Goal: Information Seeking & Learning: Find specific fact

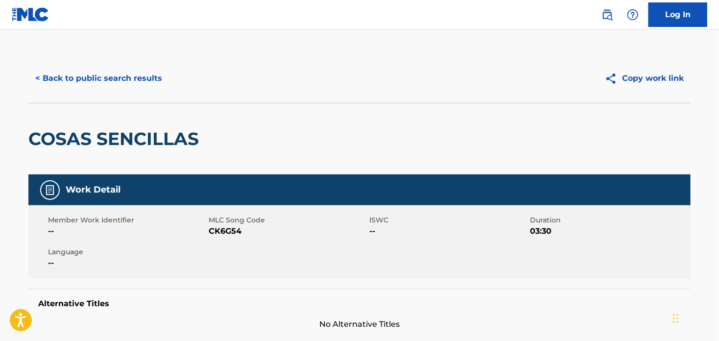
click at [57, 79] on button "< Back to public search results" at bounding box center [98, 78] width 141 height 24
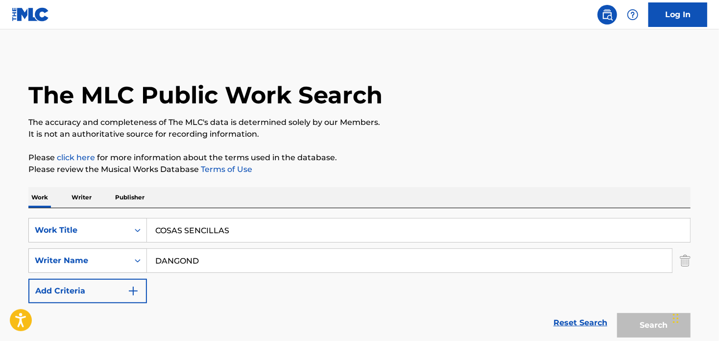
scroll to position [135, 0]
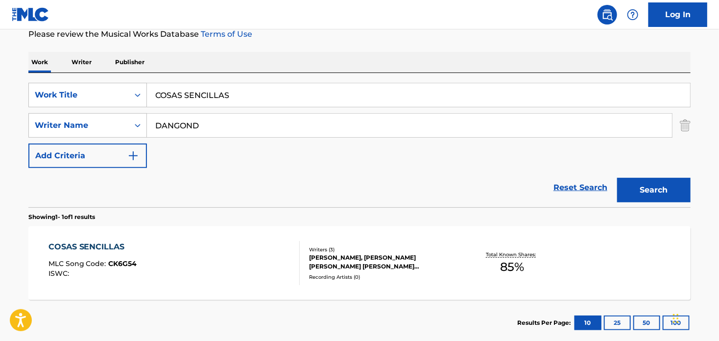
drag, startPoint x: 251, startPoint y: 95, endPoint x: -22, endPoint y: 73, distance: 273.8
click at [0, 73] on html "Accessibility Screen-Reader Guide, Feedback, and Issue Reporting | New window C…" at bounding box center [359, 35] width 719 height 341
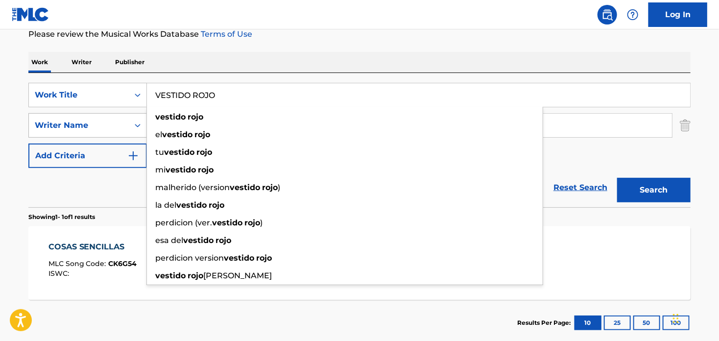
type input "VESTIDO ROJO"
click at [617, 178] on button "Search" at bounding box center [653, 190] width 73 height 24
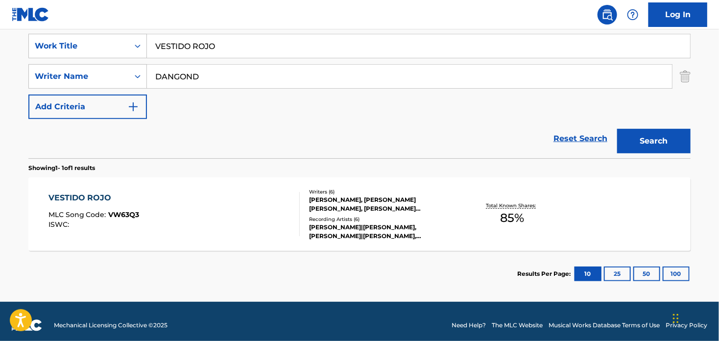
scroll to position [191, 0]
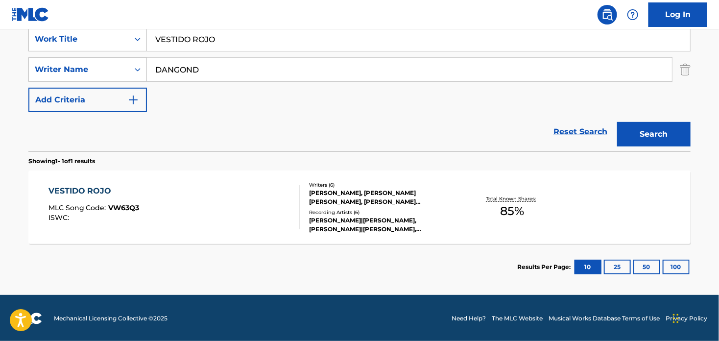
click at [87, 190] on div "VESTIDO ROJO" at bounding box center [94, 191] width 91 height 12
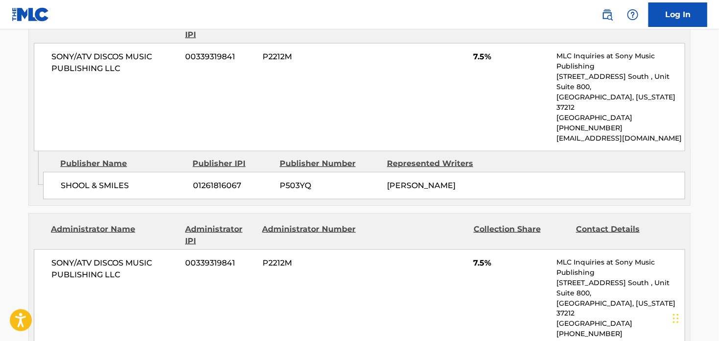
scroll to position [538, 0]
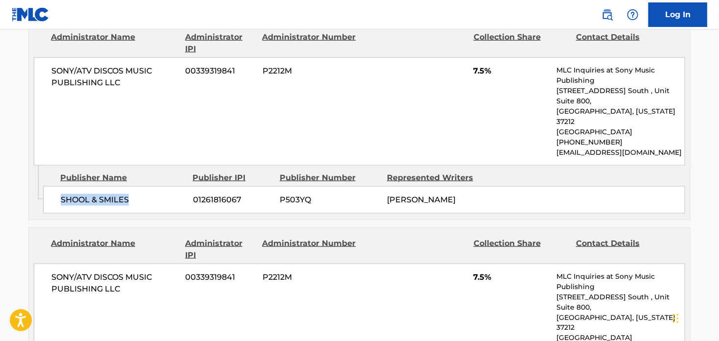
drag, startPoint x: 128, startPoint y: 178, endPoint x: 58, endPoint y: 171, distance: 70.8
click at [58, 186] on div "SHOOL & SMILES 01261816067 P503YQ [PERSON_NAME]" at bounding box center [364, 199] width 642 height 27
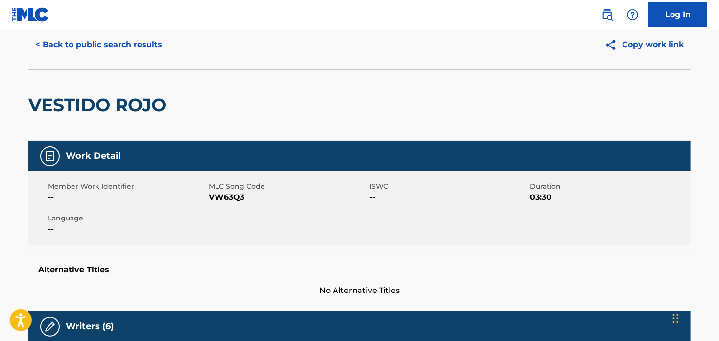
scroll to position [0, 0]
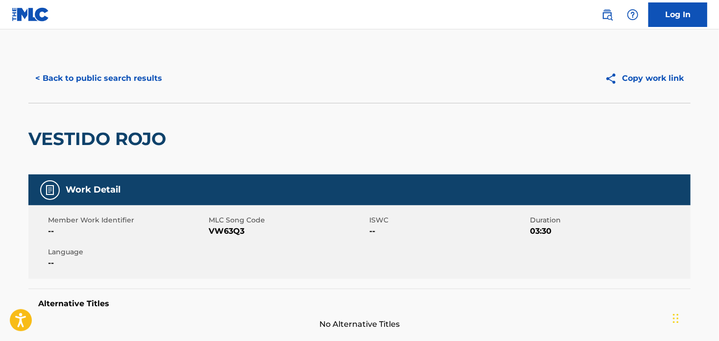
click at [92, 80] on button "< Back to public search results" at bounding box center [98, 78] width 141 height 24
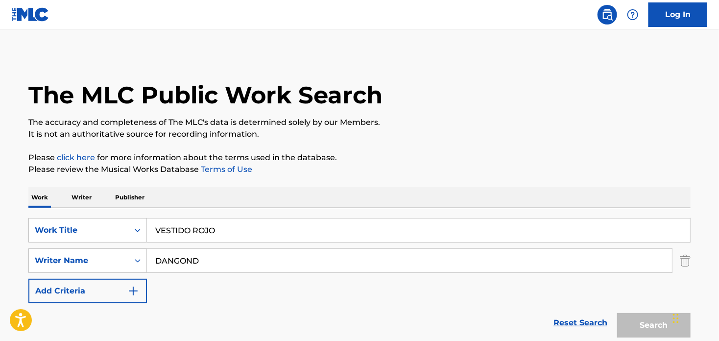
scroll to position [135, 0]
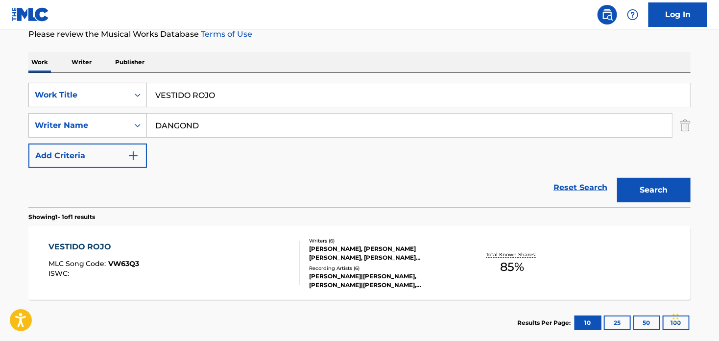
click at [198, 95] on input "VESTIDO ROJO" at bounding box center [418, 95] width 543 height 24
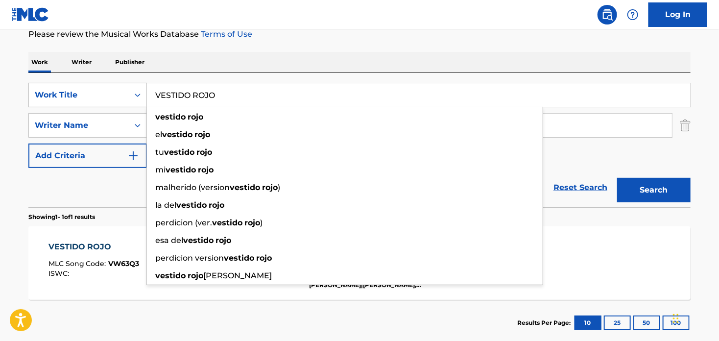
click at [198, 95] on input "VESTIDO ROJO" at bounding box center [418, 95] width 543 height 24
paste input "Music Dreams Publishing"
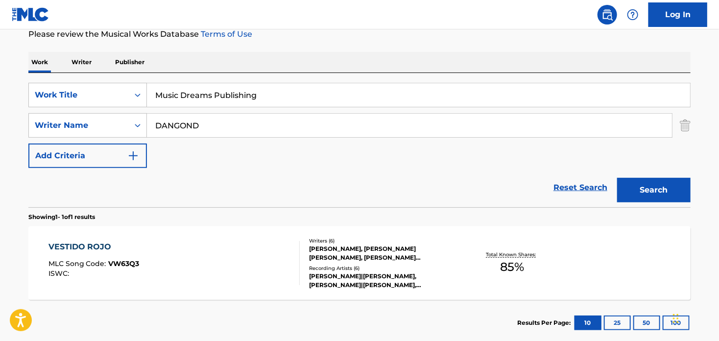
type input "Music Dreams Publishing"
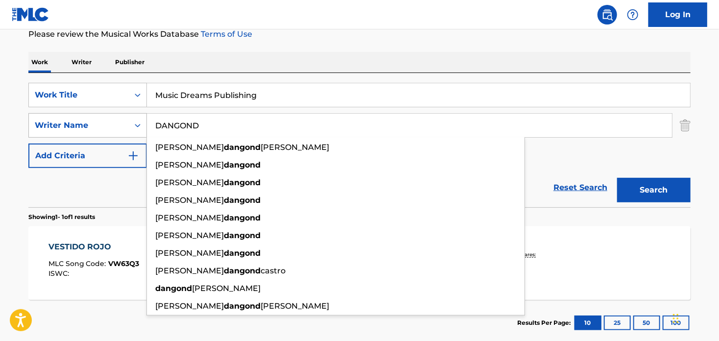
drag, startPoint x: 210, startPoint y: 125, endPoint x: 138, endPoint y: 125, distance: 72.0
click at [138, 125] on div "SearchWithCriteriaa67ac3c5-d661-42ca-9193-4272c5e6bab9 Writer Name [PERSON_NAME…" at bounding box center [359, 125] width 662 height 24
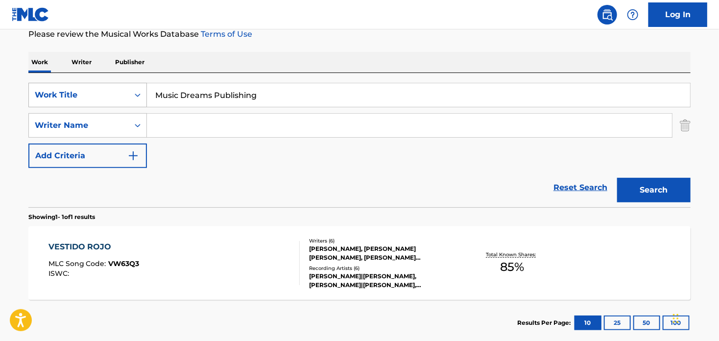
click at [131, 91] on div "Search Form" at bounding box center [138, 95] width 18 height 18
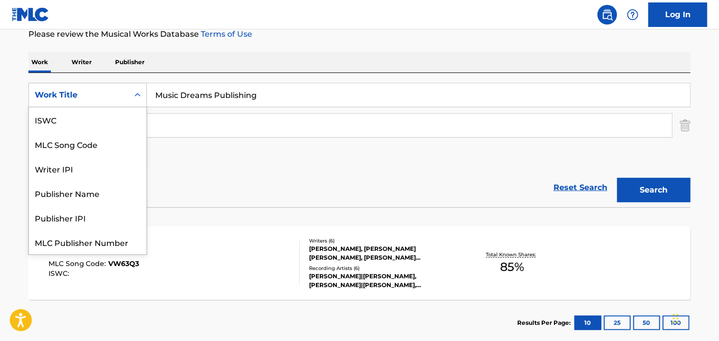
scroll to position [24, 0]
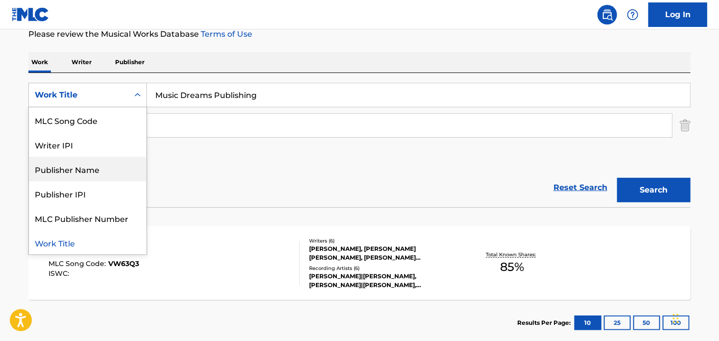
click at [112, 167] on div "Publisher Name" at bounding box center [88, 169] width 118 height 24
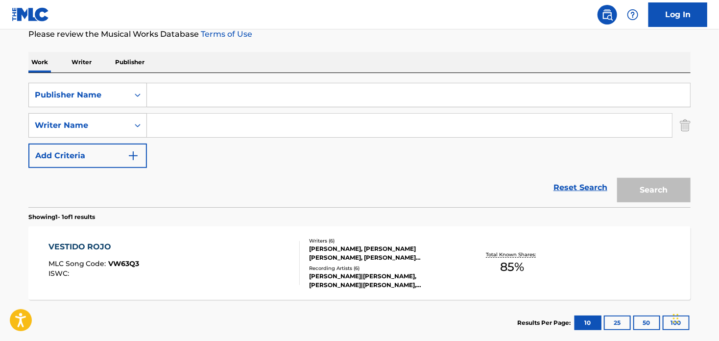
click at [198, 98] on input "Search Form" at bounding box center [418, 95] width 543 height 24
paste input "Music Dreams Publishing"
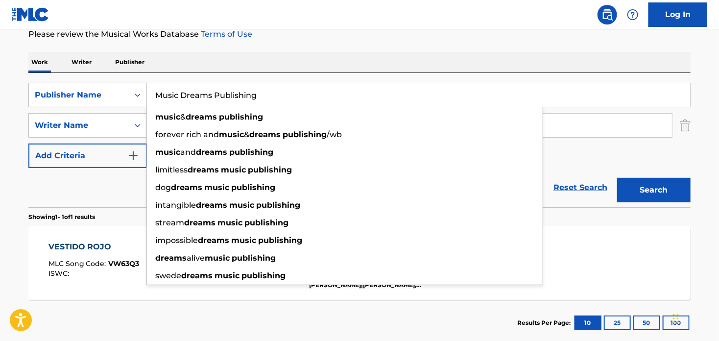
click at [258, 102] on input "Music Dreams Publishing" at bounding box center [418, 95] width 543 height 24
type input "Music Dreams Publishing"
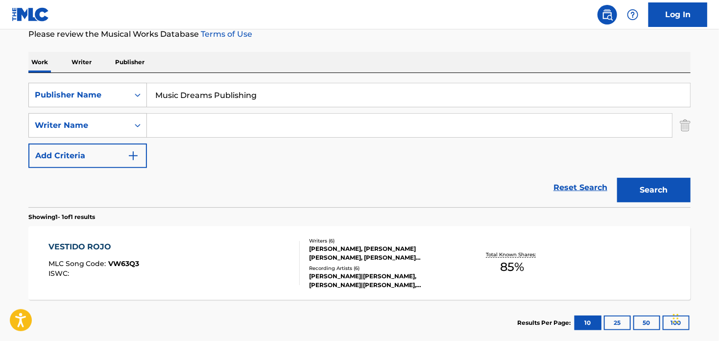
click at [584, 224] on section "VESTIDO ROJO MLC Song Code : VW63Q3 ISWC : Writers ( 6 ) [PERSON_NAME], [PERSON…" at bounding box center [359, 260] width 662 height 78
click at [639, 183] on button "Search" at bounding box center [653, 190] width 73 height 24
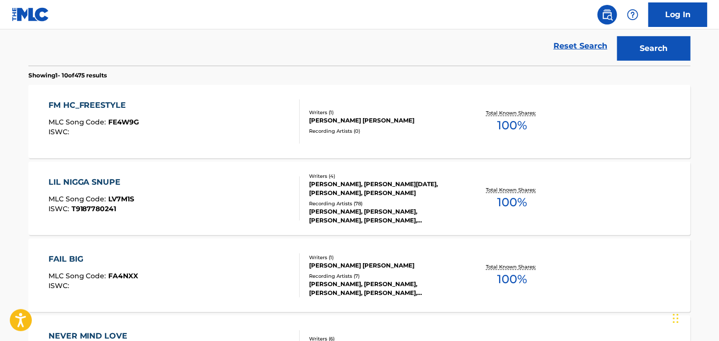
scroll to position [282, 0]
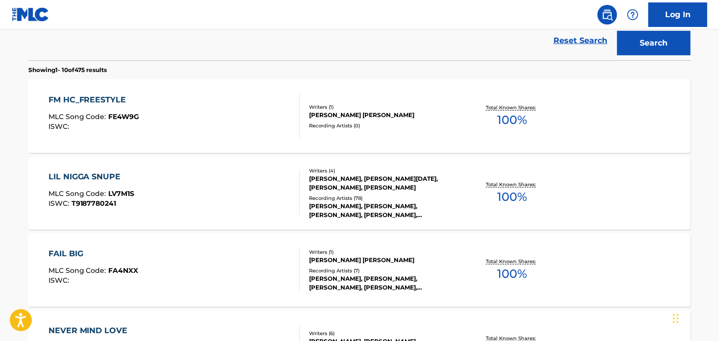
click at [64, 258] on div "FAIL BIG" at bounding box center [94, 254] width 90 height 12
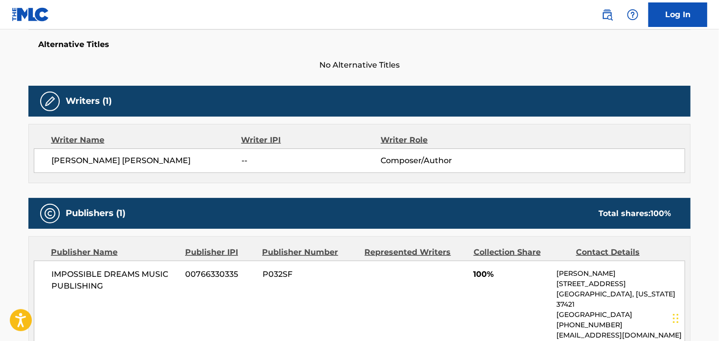
scroll to position [191, 0]
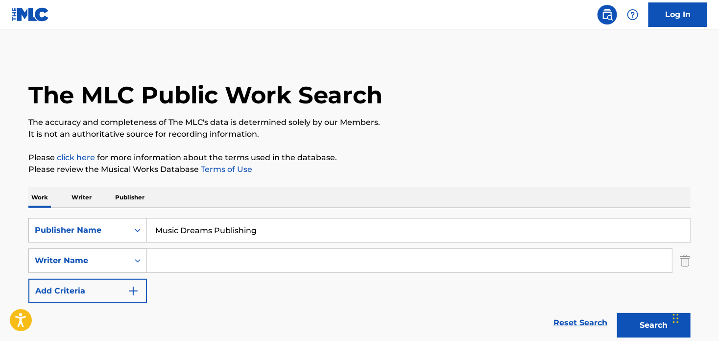
click at [209, 226] on input "Music Dreams Publishing" at bounding box center [418, 231] width 543 height 24
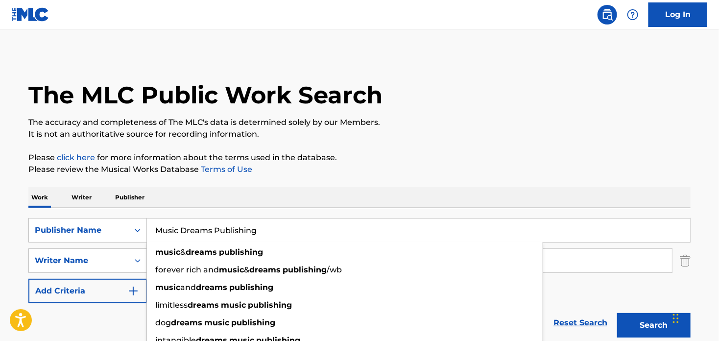
click at [212, 231] on input "Music Dreams Publishing" at bounding box center [418, 231] width 543 height 24
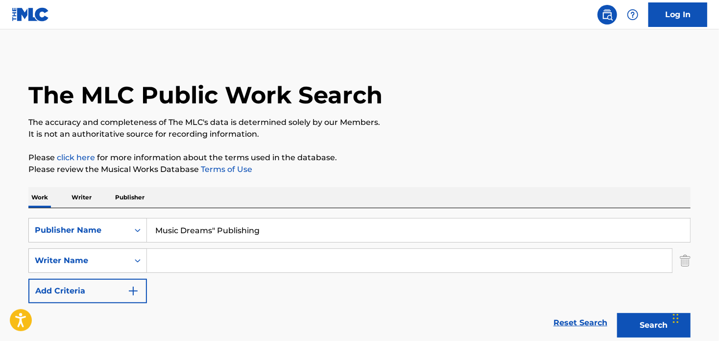
click at [154, 225] on input "Music Dreams" Publishing" at bounding box center [418, 231] width 543 height 24
click at [259, 228] on input ""Music Dreams" Publishing" at bounding box center [418, 231] width 543 height 24
type input ""Music Dreams""
click at [617, 313] on button "Search" at bounding box center [653, 325] width 73 height 24
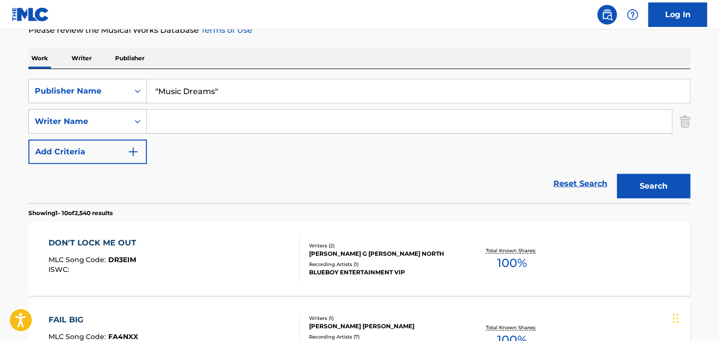
scroll to position [147, 0]
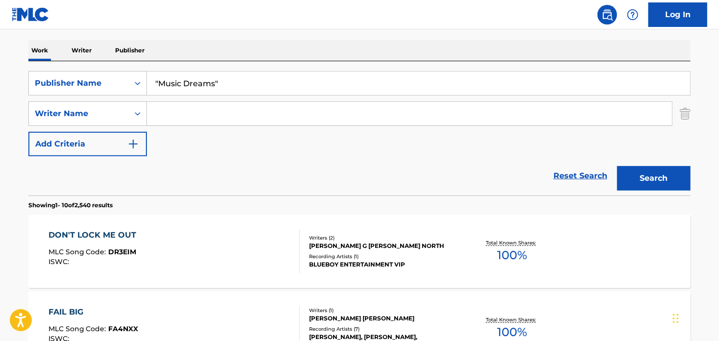
click at [93, 233] on div "DON'T LOCK ME OUT" at bounding box center [95, 235] width 93 height 12
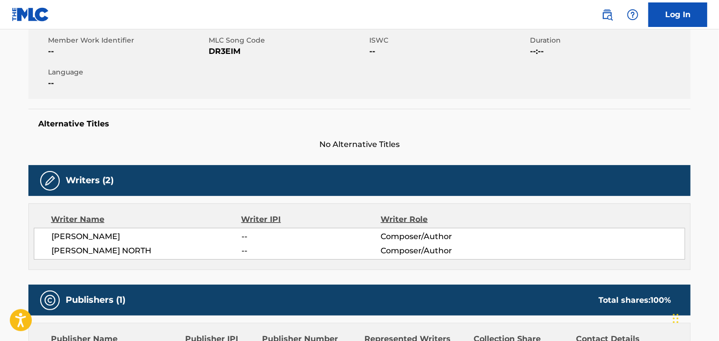
scroll to position [12, 0]
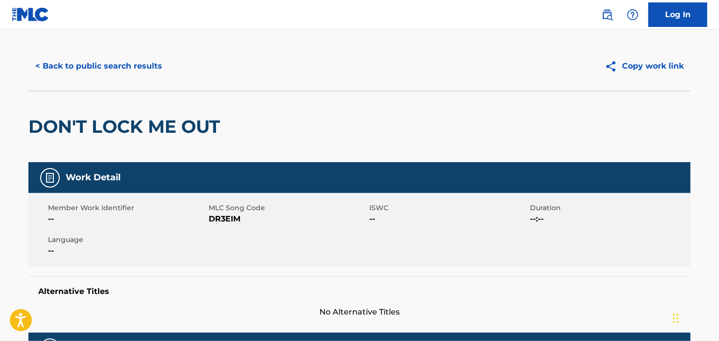
click at [61, 64] on button "< Back to public search results" at bounding box center [98, 66] width 141 height 24
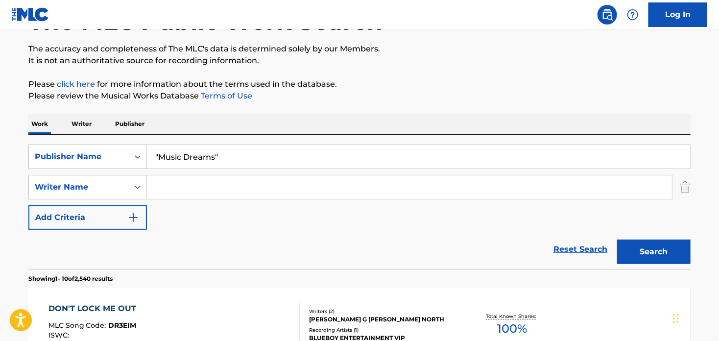
scroll to position [49, 0]
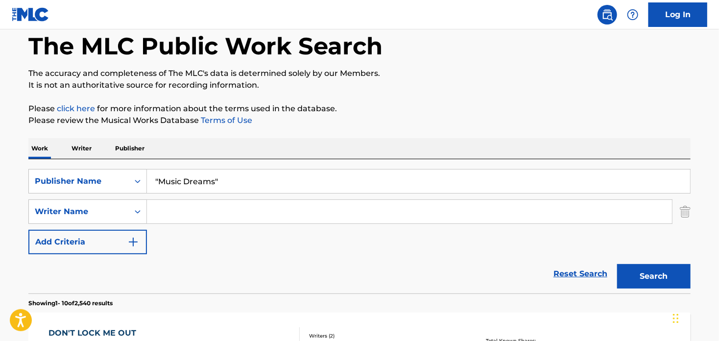
click at [191, 181] on input ""Music Dreams"" at bounding box center [418, 182] width 543 height 24
paste input "Ellos Benia"
type input "Ellos Benia"
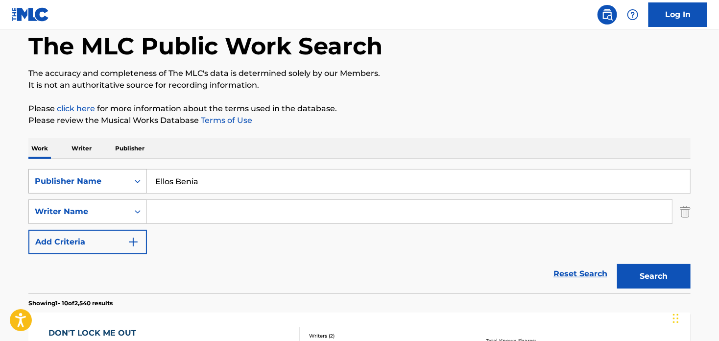
click at [117, 188] on div "Publisher Name" at bounding box center [79, 181] width 100 height 19
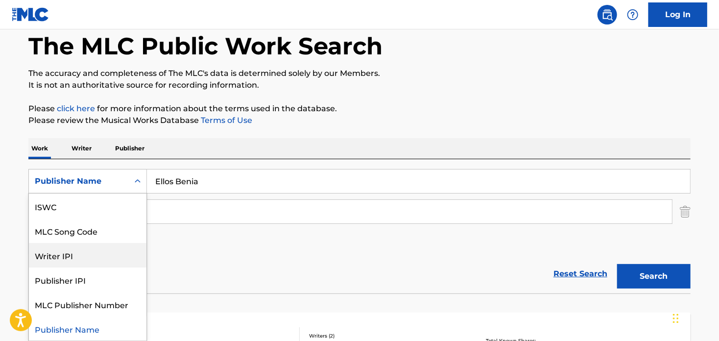
scroll to position [0, 0]
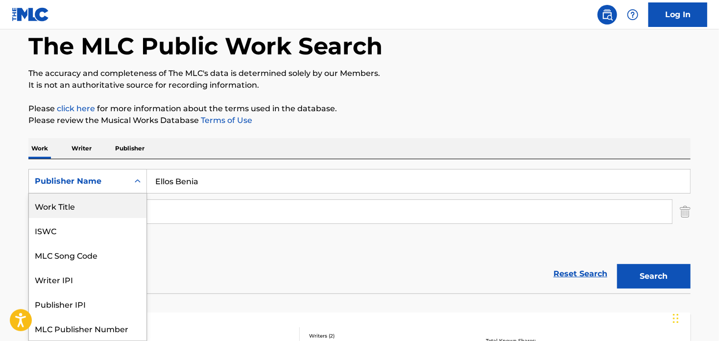
click at [68, 211] on div "Work Title" at bounding box center [88, 206] width 118 height 24
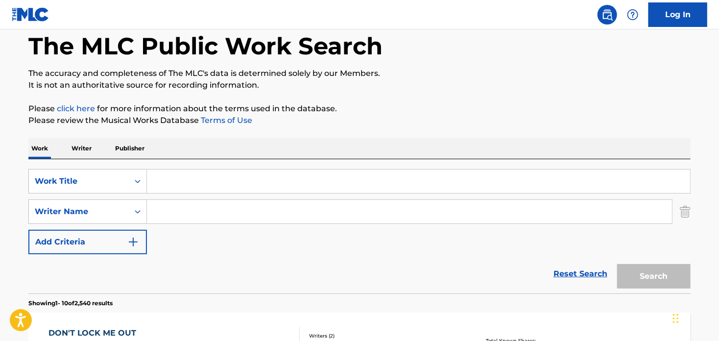
click at [180, 173] on input "Search Form" at bounding box center [418, 182] width 543 height 24
paste input "Ellos Benia"
click at [633, 270] on button "Search" at bounding box center [653, 276] width 73 height 24
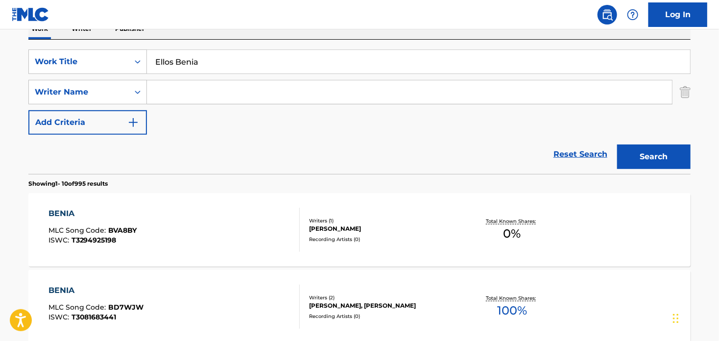
scroll to position [147, 0]
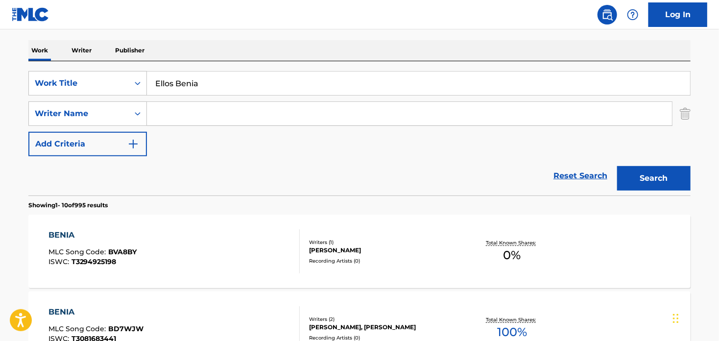
click at [240, 83] on input "Ellos Benia" at bounding box center [418, 84] width 543 height 24
paste input "Dem Bow"
type input "Ellos Benia Dem Bow"
click at [617, 166] on button "Search" at bounding box center [653, 178] width 73 height 24
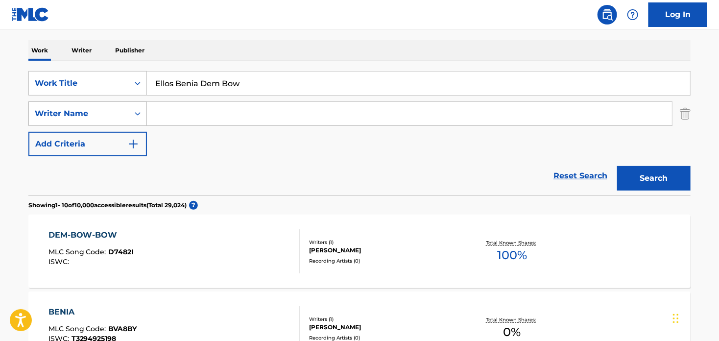
click at [112, 116] on div "Writer Name" at bounding box center [79, 114] width 88 height 12
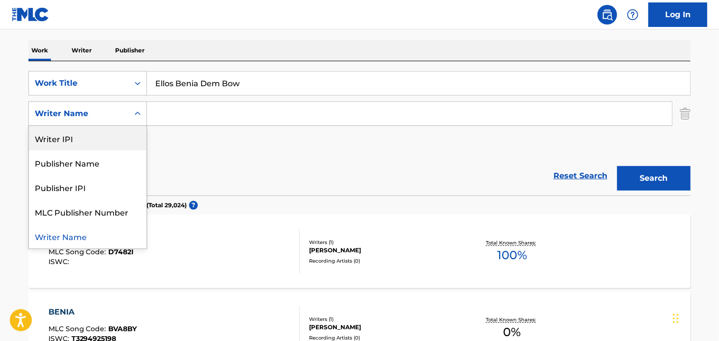
click at [87, 143] on div "Writer IPI" at bounding box center [88, 138] width 118 height 24
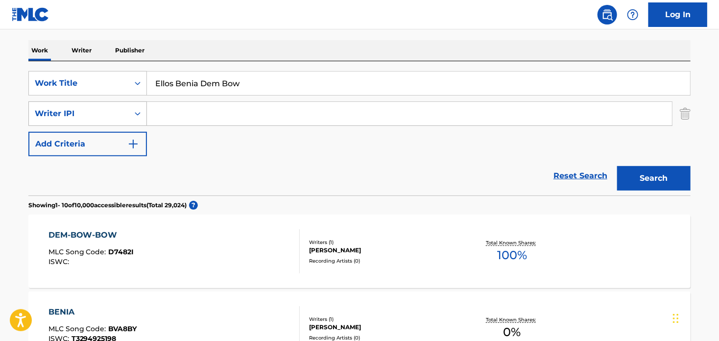
click at [116, 111] on div "Writer IPI" at bounding box center [79, 114] width 88 height 12
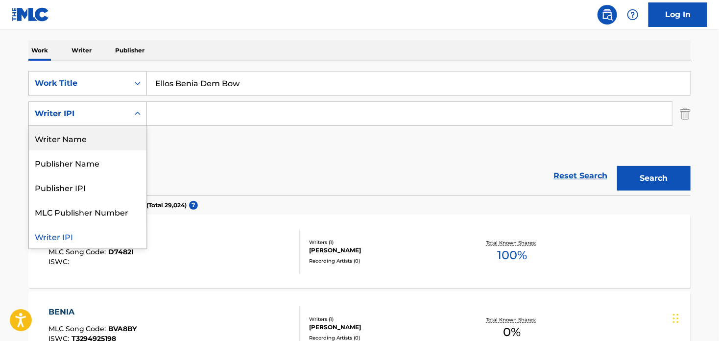
click at [95, 142] on div "Writer Name" at bounding box center [88, 138] width 118 height 24
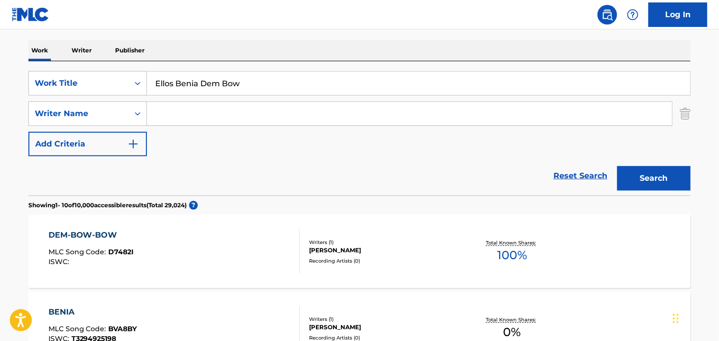
click at [175, 115] on input "Search Form" at bounding box center [409, 114] width 525 height 24
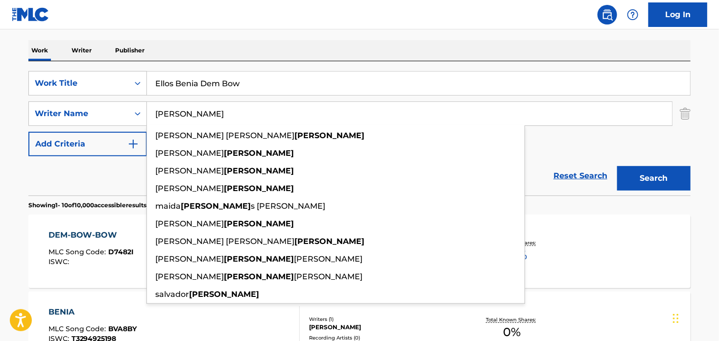
click at [617, 166] on button "Search" at bounding box center [653, 178] width 73 height 24
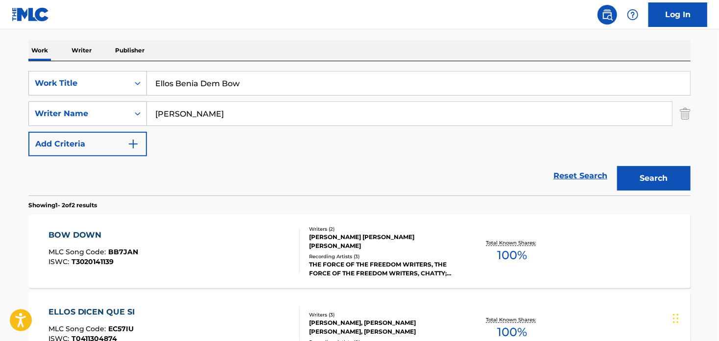
click at [155, 110] on input "[PERSON_NAME]" at bounding box center [409, 114] width 525 height 24
type input "[PERSON_NAME]"
click at [617, 166] on button "Search" at bounding box center [653, 178] width 73 height 24
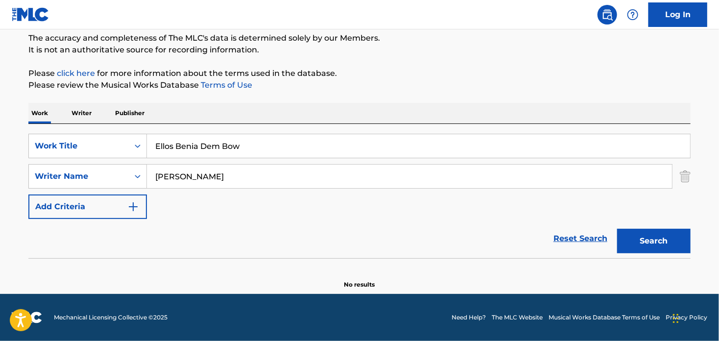
scroll to position [83, 0]
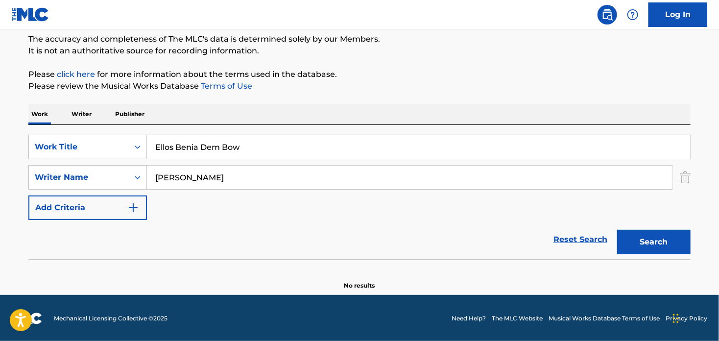
click at [195, 182] on input "[PERSON_NAME]" at bounding box center [409, 178] width 525 height 24
click at [247, 178] on input "[PERSON_NAME]" at bounding box center [409, 178] width 525 height 24
drag, startPoint x: 274, startPoint y: 147, endPoint x: 79, endPoint y: 136, distance: 194.8
click at [79, 136] on div "SearchWithCriteria4fb4055d-ee0a-479d-8315-d734ef301b15 Work Title Ellos Benia D…" at bounding box center [359, 147] width 662 height 24
paste input "[PERSON_NAME] Boriqua Anthem"
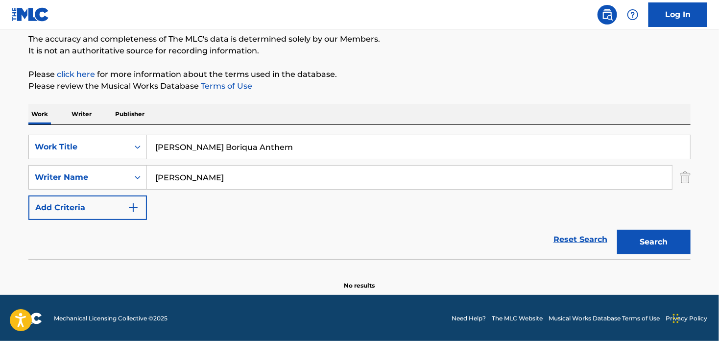
type input "[PERSON_NAME] Boriqua Anthem"
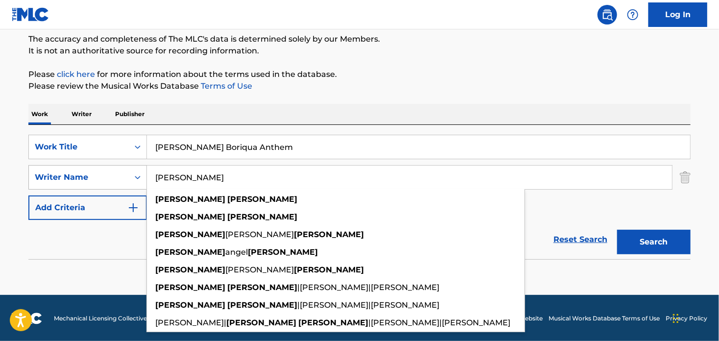
drag, startPoint x: 258, startPoint y: 173, endPoint x: 82, endPoint y: 171, distance: 175.9
click at [82, 171] on div "SearchWithCriteria53bbd68e-a3b6-4d05-91bc-db00b9aadd93 Writer Name [PERSON_NAME…" at bounding box center [359, 177] width 662 height 24
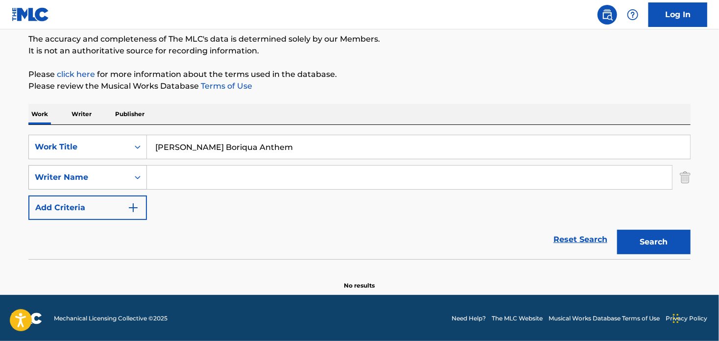
click at [617, 230] on button "Search" at bounding box center [653, 242] width 73 height 24
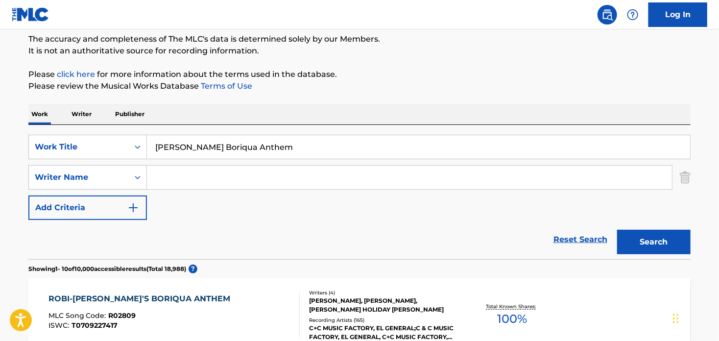
scroll to position [132, 0]
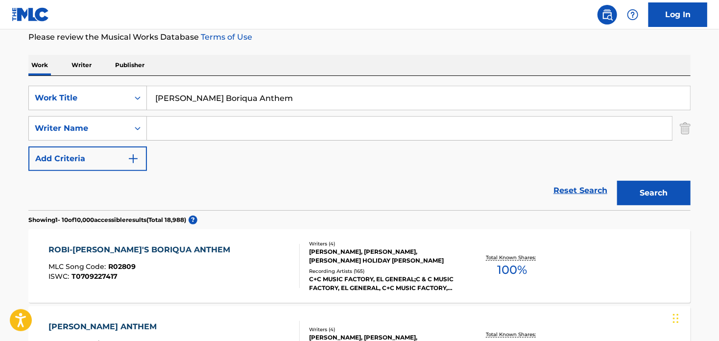
click at [99, 249] on div "ROBI-[PERSON_NAME]'S BORIQUA ANTHEM" at bounding box center [142, 250] width 187 height 12
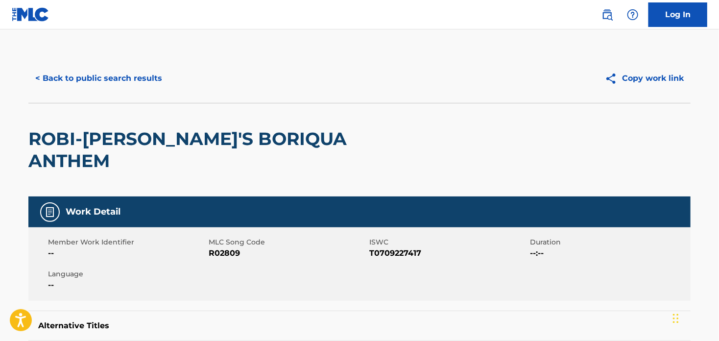
click at [572, 247] on span "--:--" at bounding box center [609, 253] width 158 height 12
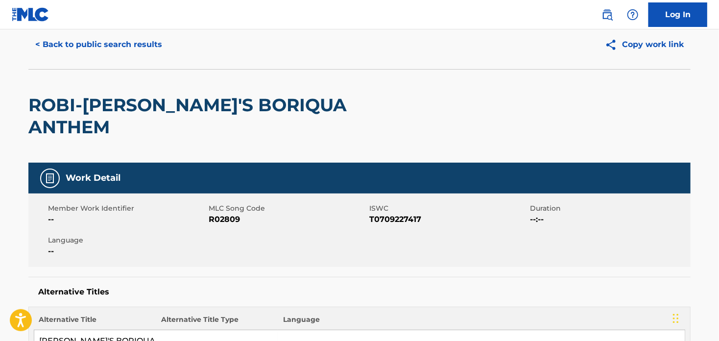
scroll to position [49, 0]
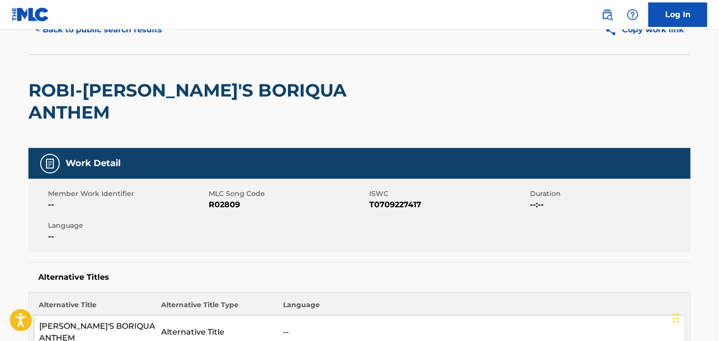
click at [527, 83] on div "ROBI-[PERSON_NAME]'S BORIQUA ANTHEM" at bounding box center [359, 101] width 662 height 94
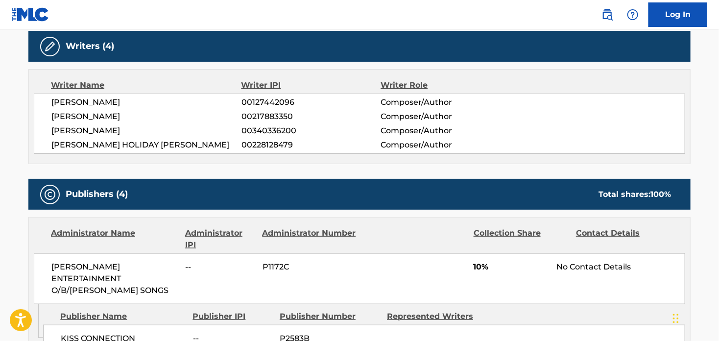
scroll to position [441, 0]
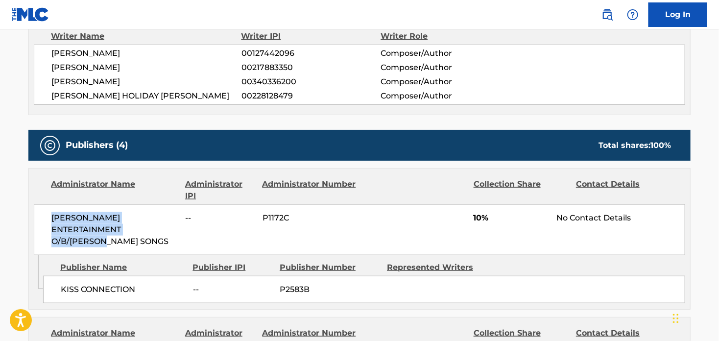
drag, startPoint x: 139, startPoint y: 208, endPoint x: 39, endPoint y: 191, distance: 101.3
click at [39, 204] on div "[PERSON_NAME] ENTERTAINMENT O/B/[PERSON_NAME] SONGS -- P1172C 10% No Contact De…" at bounding box center [360, 229] width 652 height 51
copy span "[PERSON_NAME] ENTERTAINMENT O/B/[PERSON_NAME] SONGS"
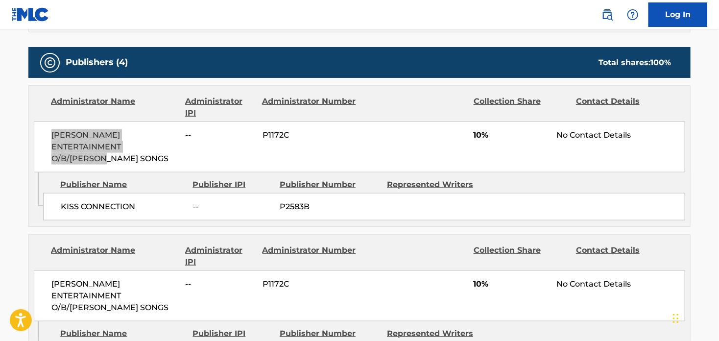
scroll to position [539, 0]
